Goal: Navigation & Orientation: Find specific page/section

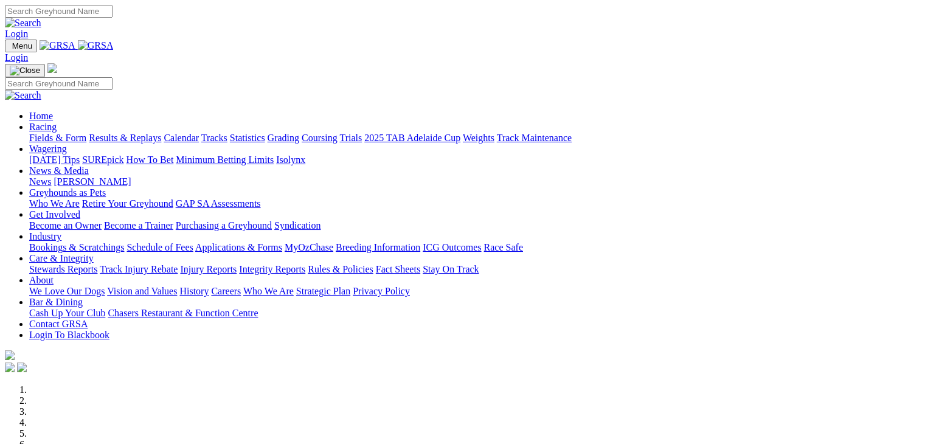
click at [123, 155] on link "SUREpick" at bounding box center [102, 160] width 41 height 10
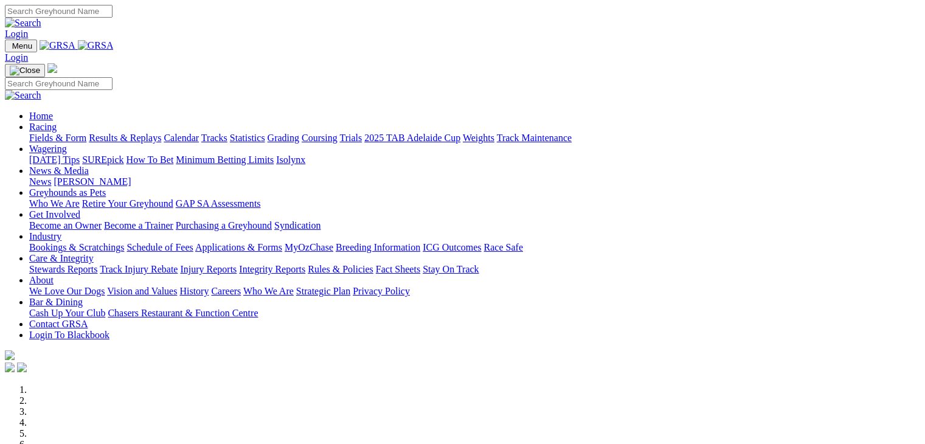
click at [123, 155] on link "SUREpick" at bounding box center [102, 160] width 41 height 10
